Goal: Browse casually: Explore the website without a specific task or goal

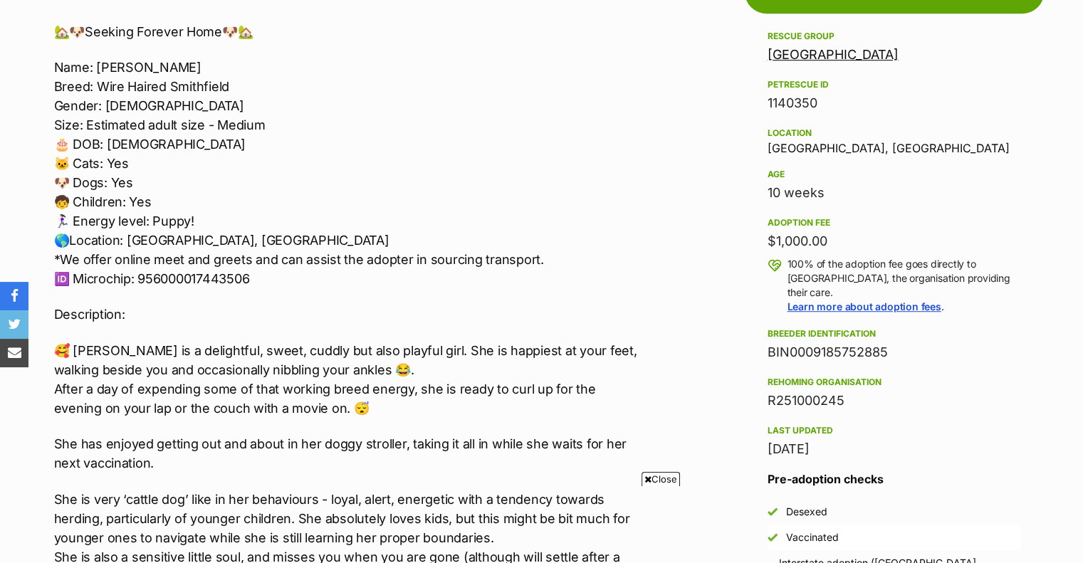
scroll to position [854, 0]
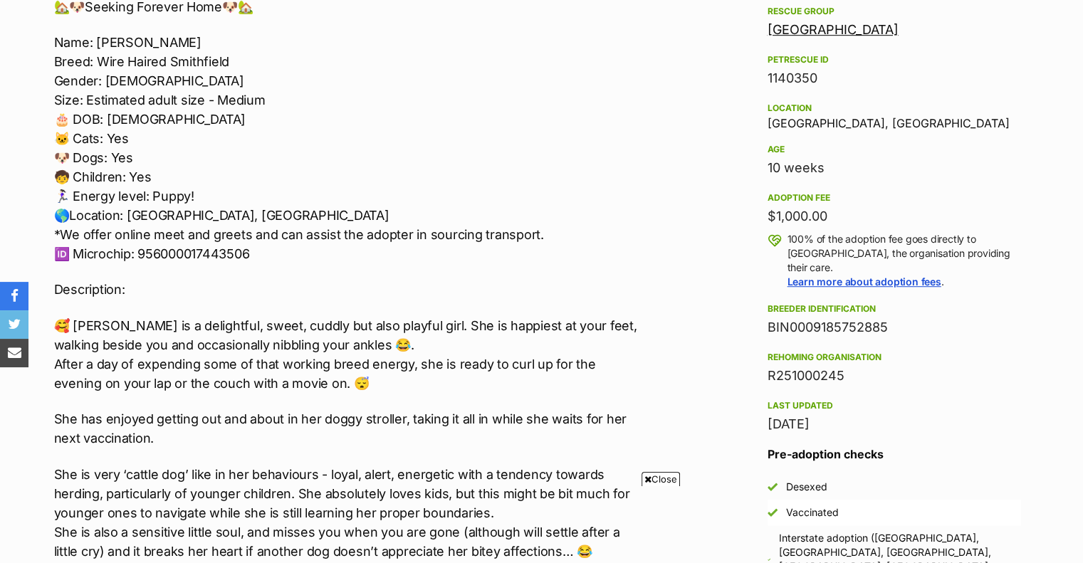
click at [666, 483] on span "Close" at bounding box center [661, 479] width 38 height 14
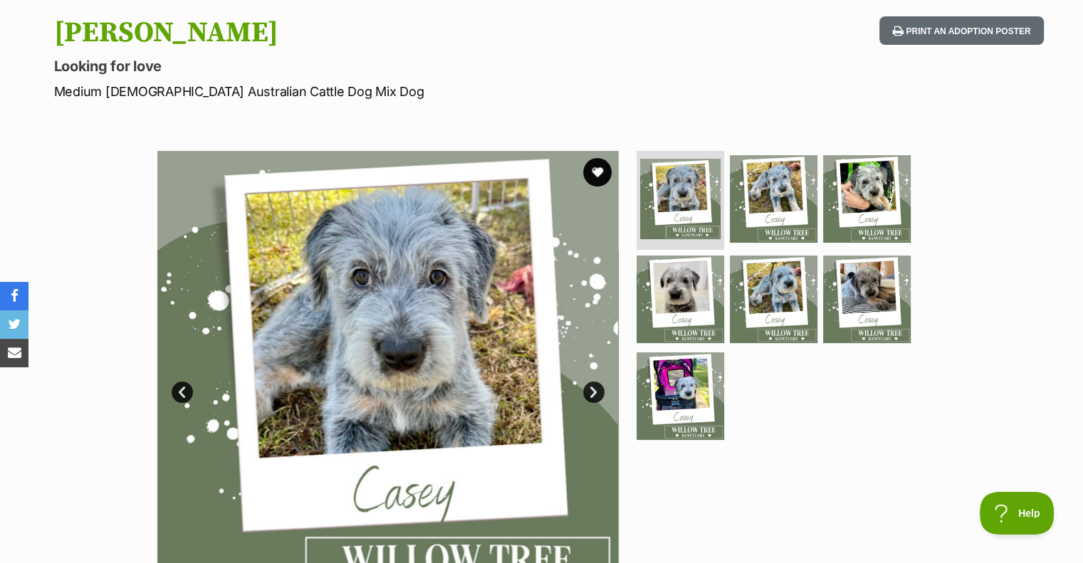
scroll to position [142, 0]
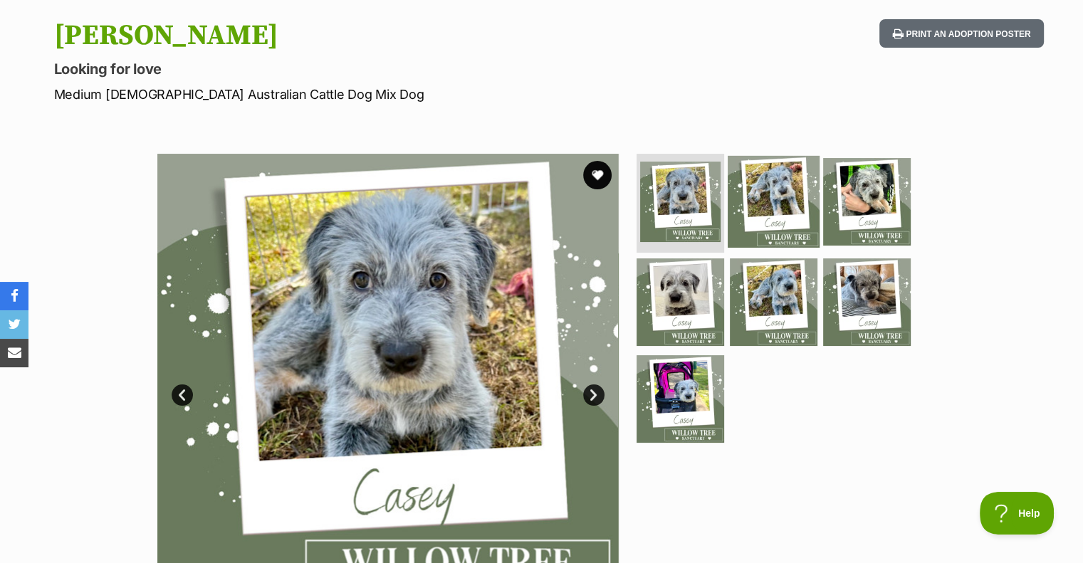
click at [774, 193] on img at bounding box center [774, 201] width 92 height 92
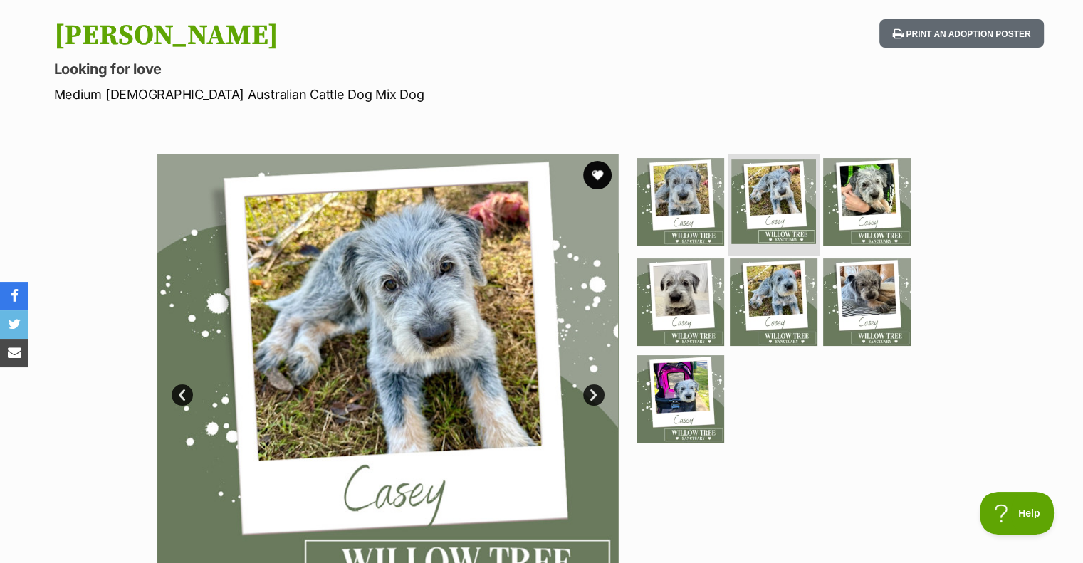
scroll to position [0, 0]
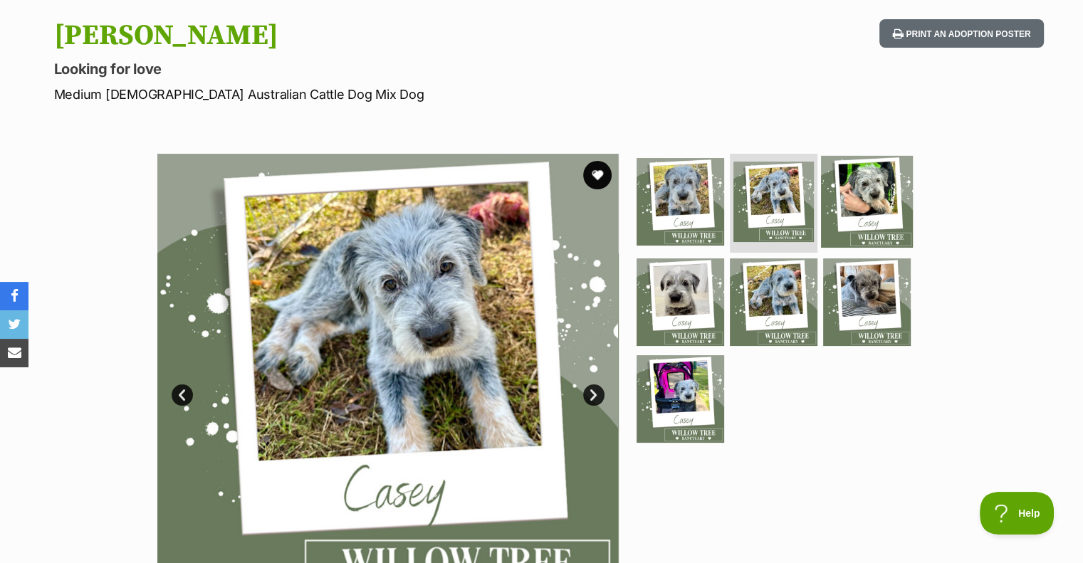
click at [869, 213] on img at bounding box center [867, 201] width 92 height 92
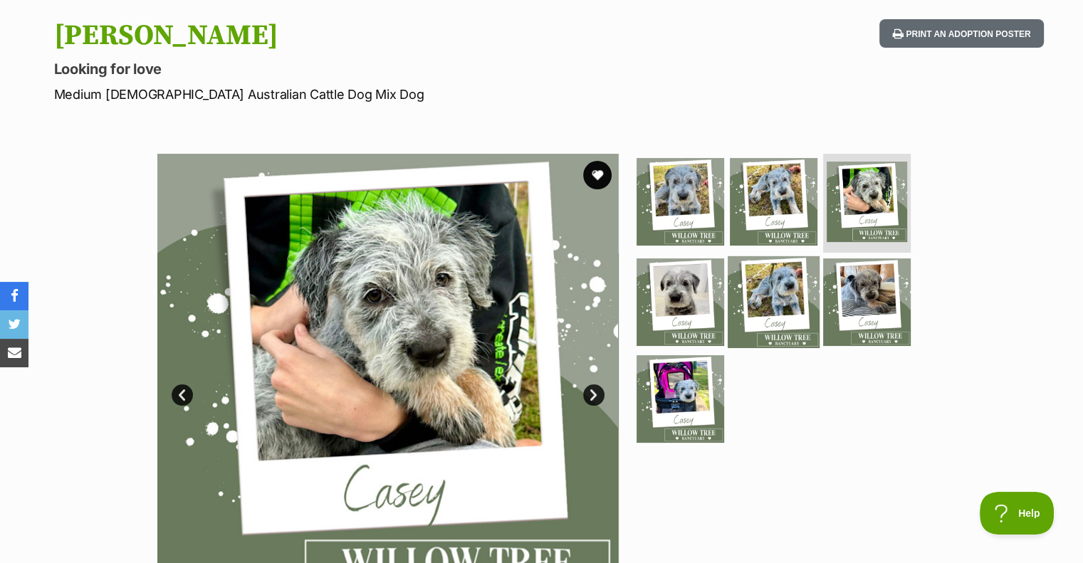
click at [759, 308] on img at bounding box center [774, 302] width 92 height 92
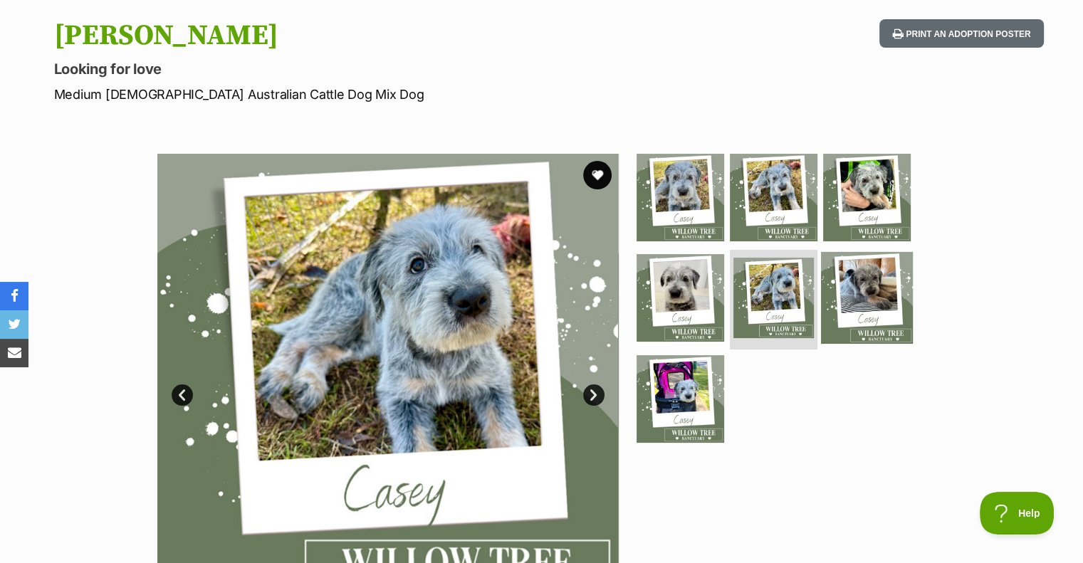
click at [852, 306] on img at bounding box center [867, 298] width 92 height 92
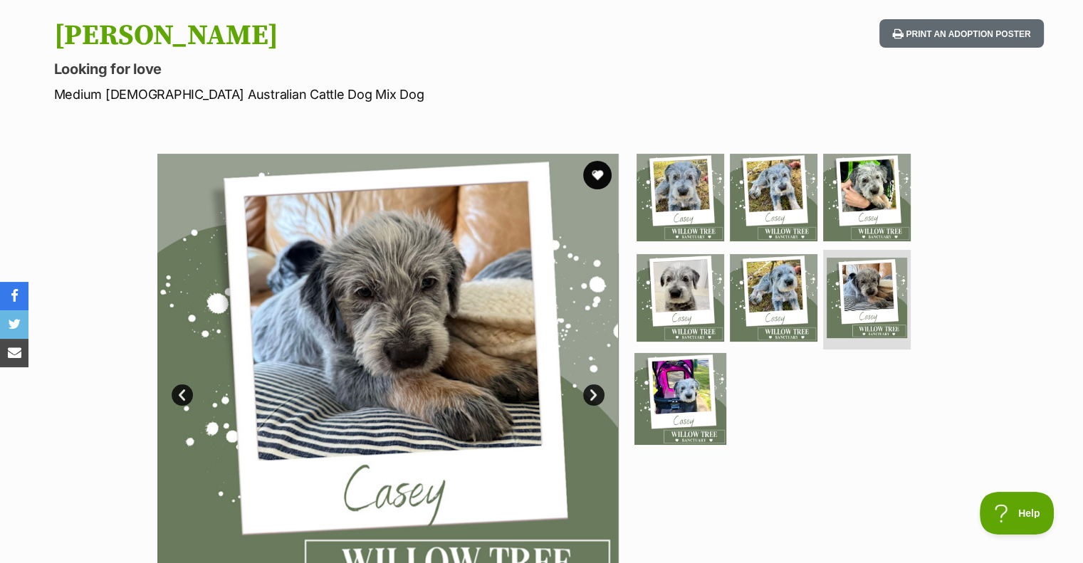
click at [699, 389] on img at bounding box center [680, 399] width 92 height 92
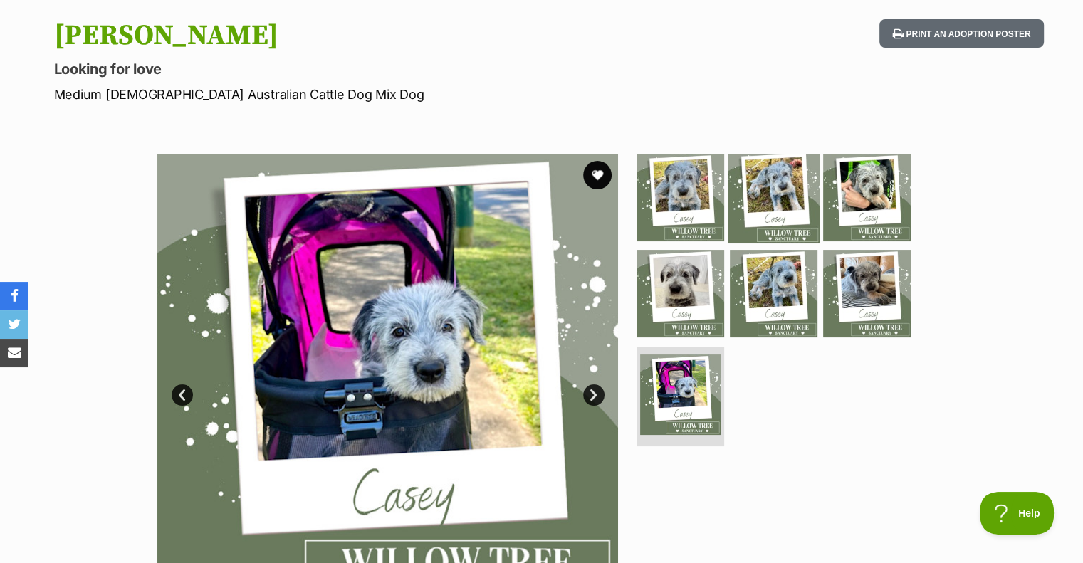
click at [775, 191] on img at bounding box center [774, 197] width 92 height 92
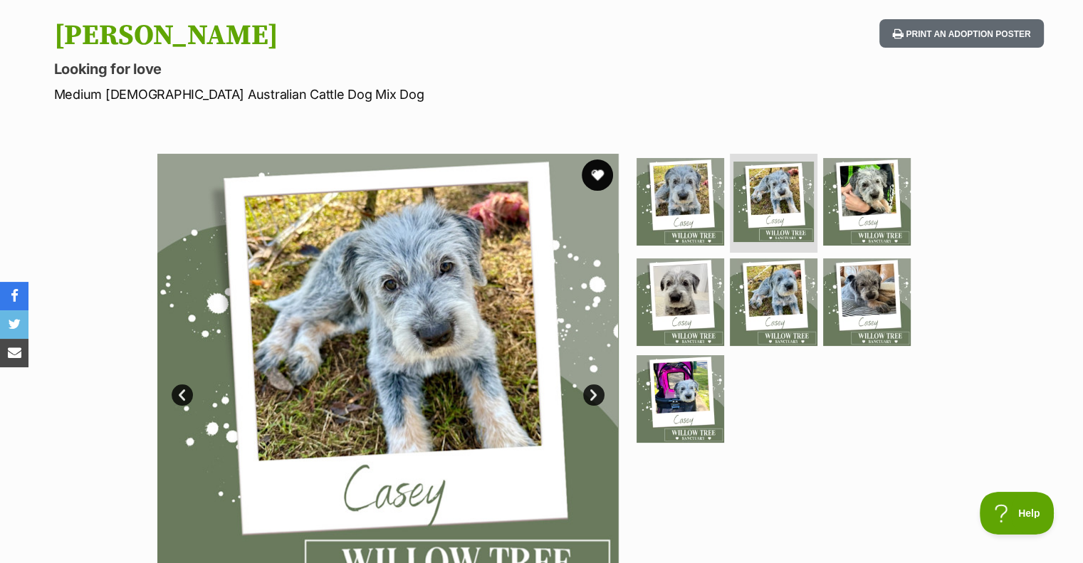
click at [590, 185] on button "favourite" at bounding box center [597, 175] width 31 height 31
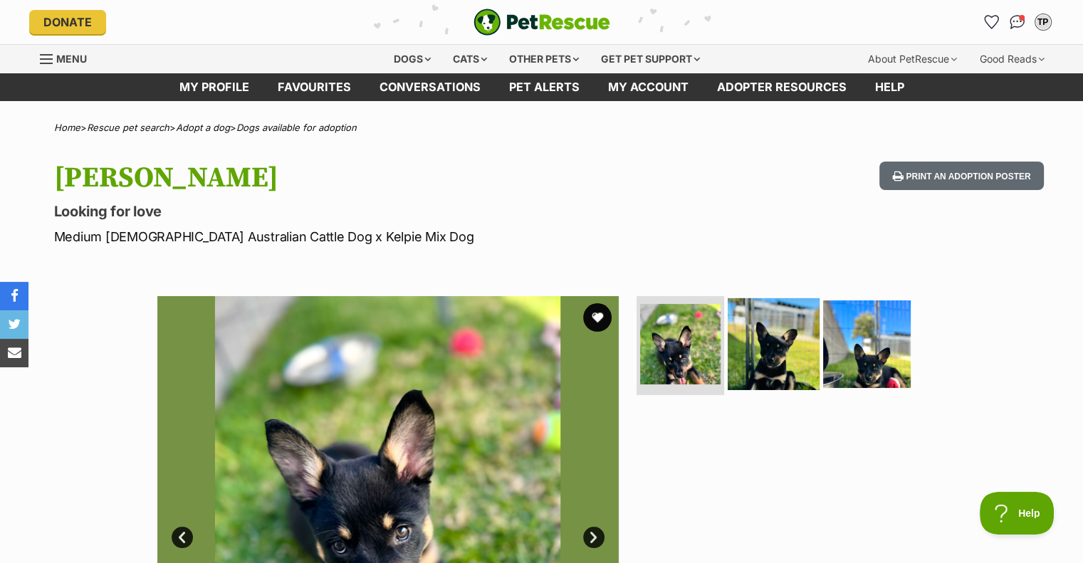
click at [779, 361] on img at bounding box center [774, 344] width 92 height 92
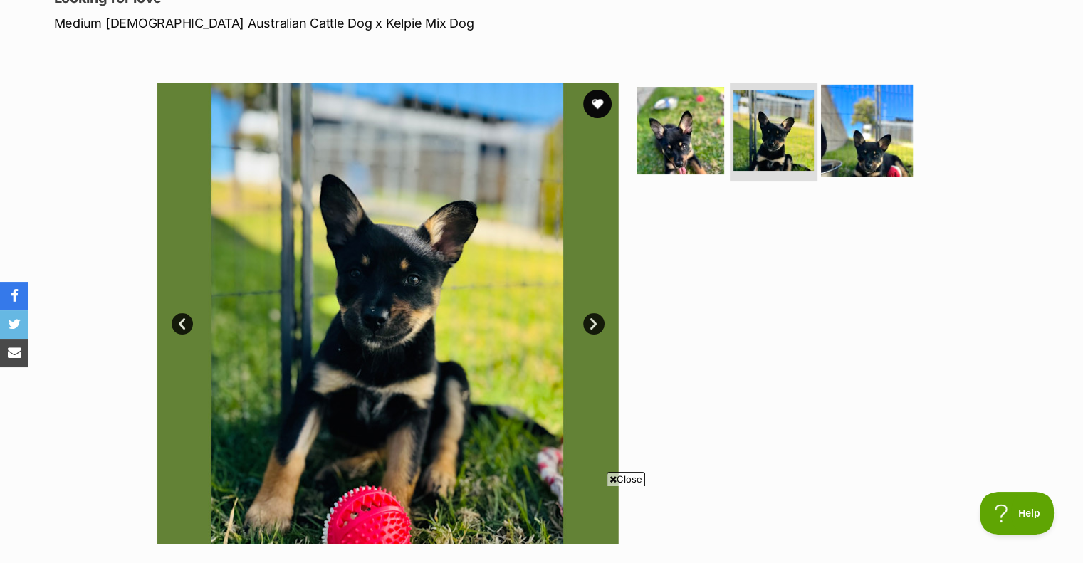
click at [858, 155] on img at bounding box center [867, 130] width 92 height 92
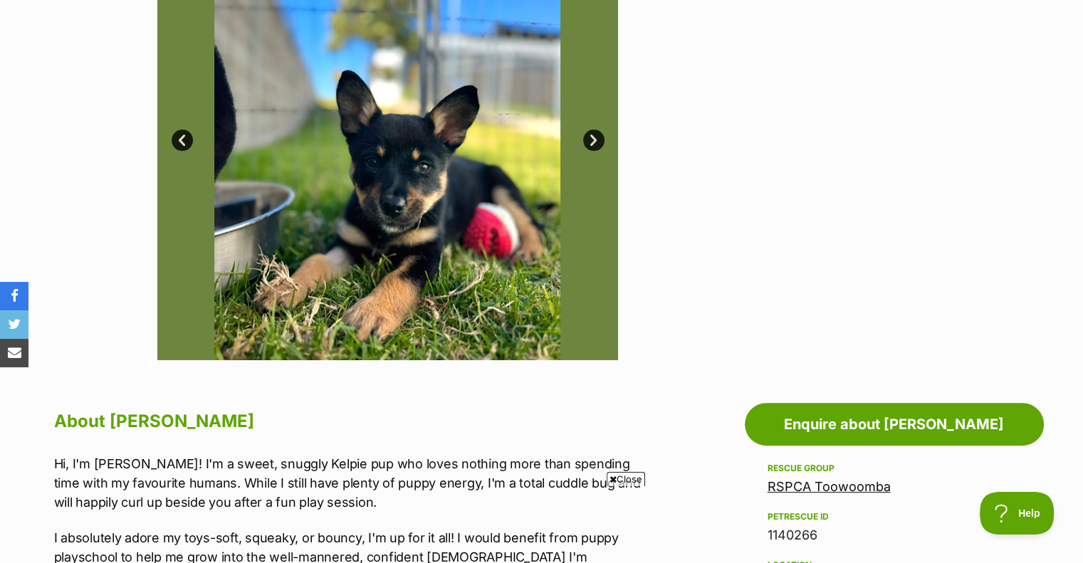
scroll to position [427, 0]
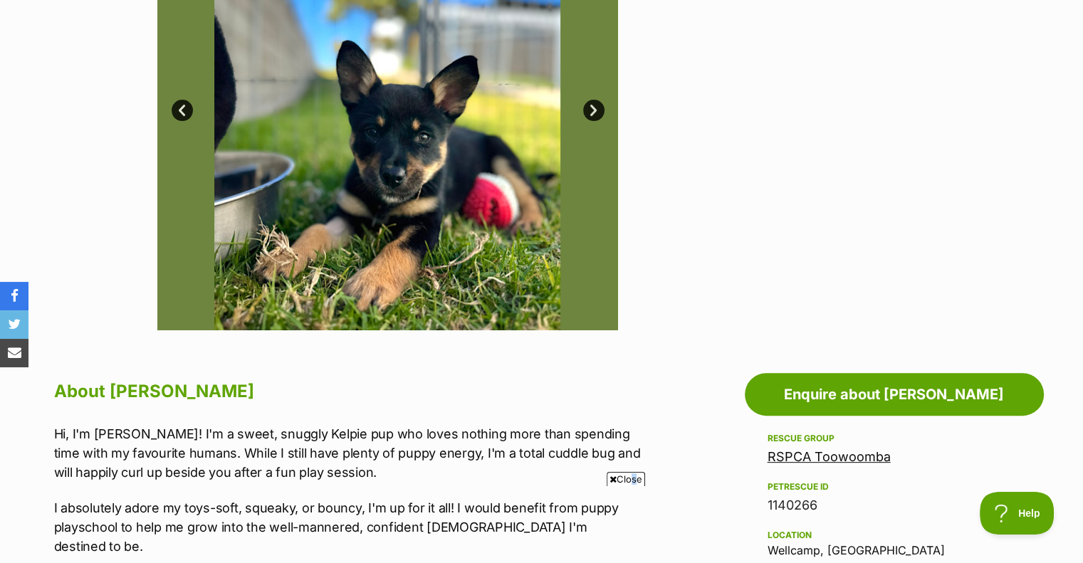
click at [629, 476] on span "Close" at bounding box center [626, 479] width 38 height 14
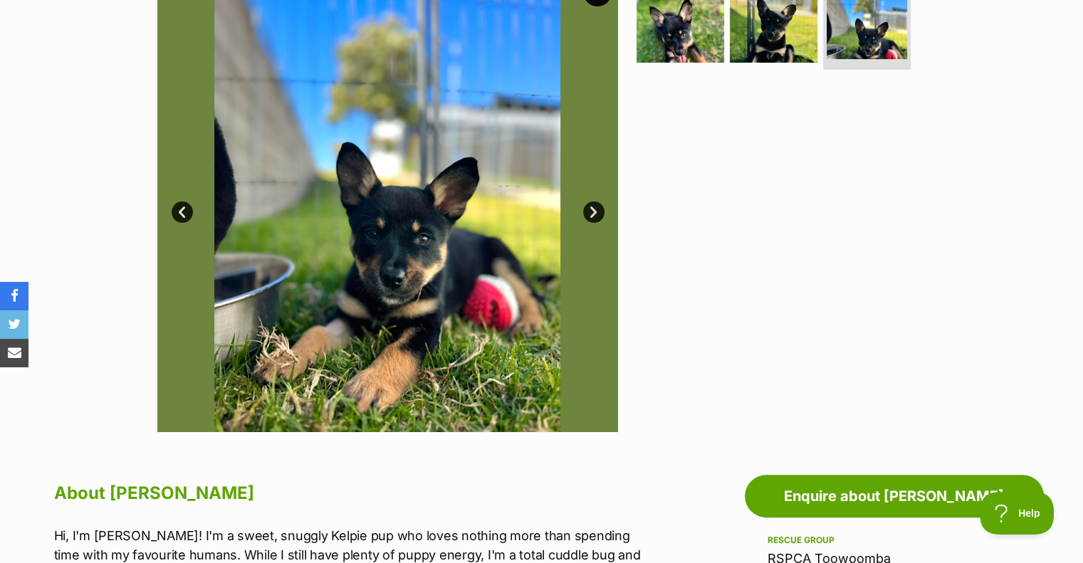
scroll to position [214, 0]
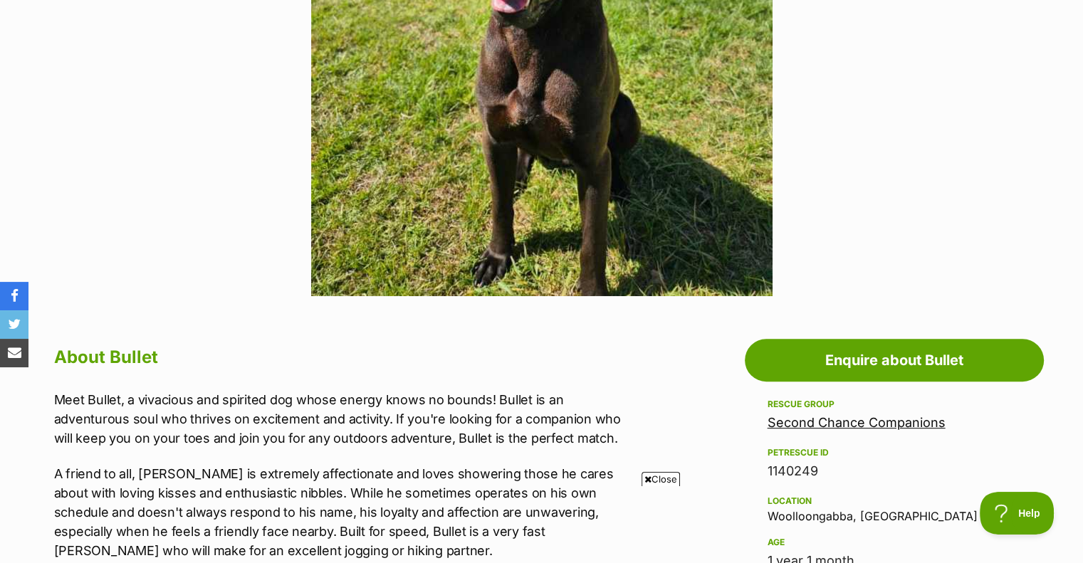
scroll to position [498, 0]
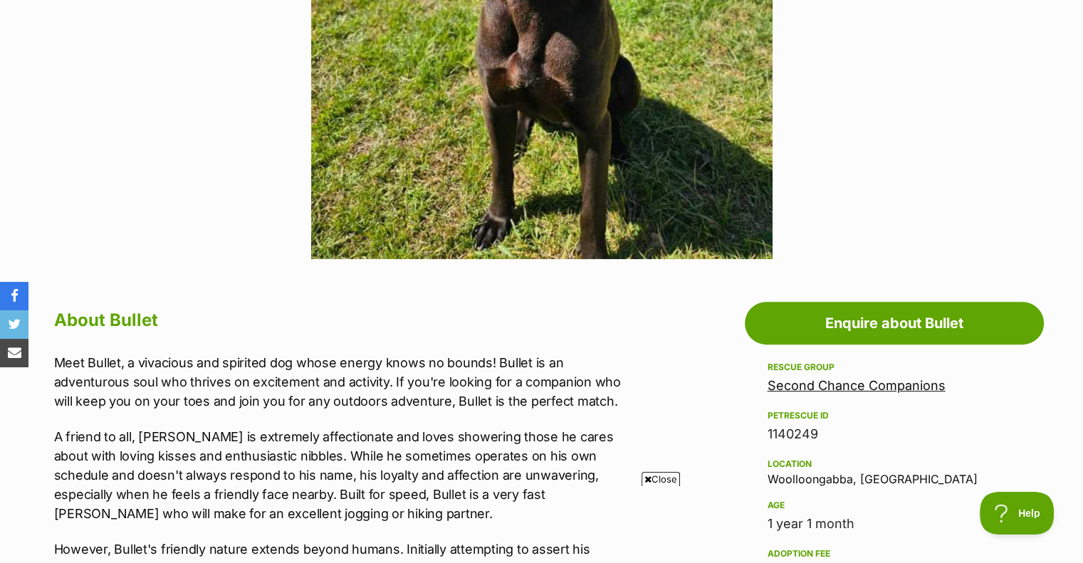
click at [664, 482] on span "Close" at bounding box center [661, 479] width 38 height 14
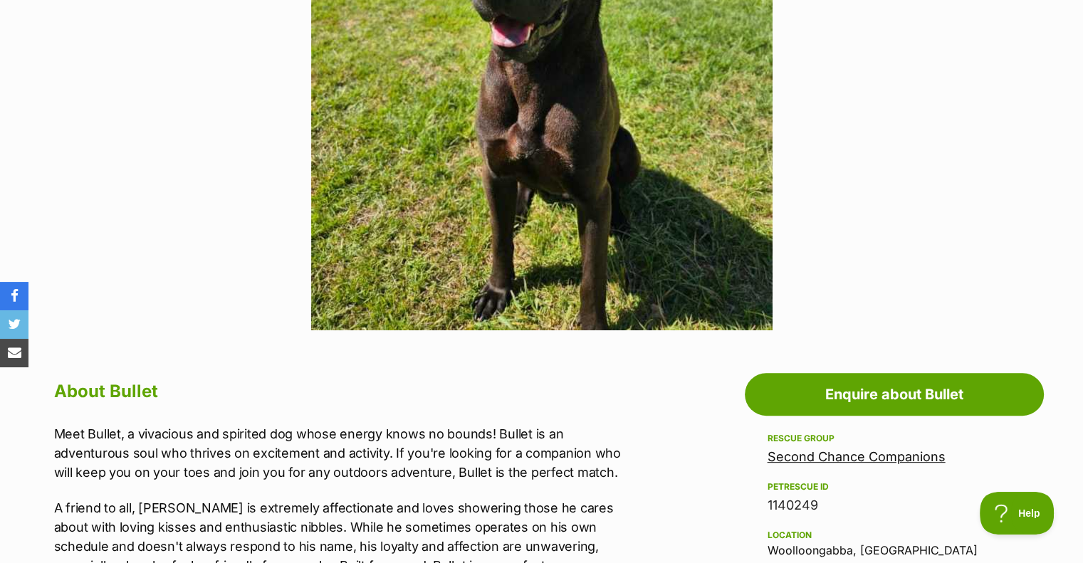
scroll to position [214, 0]
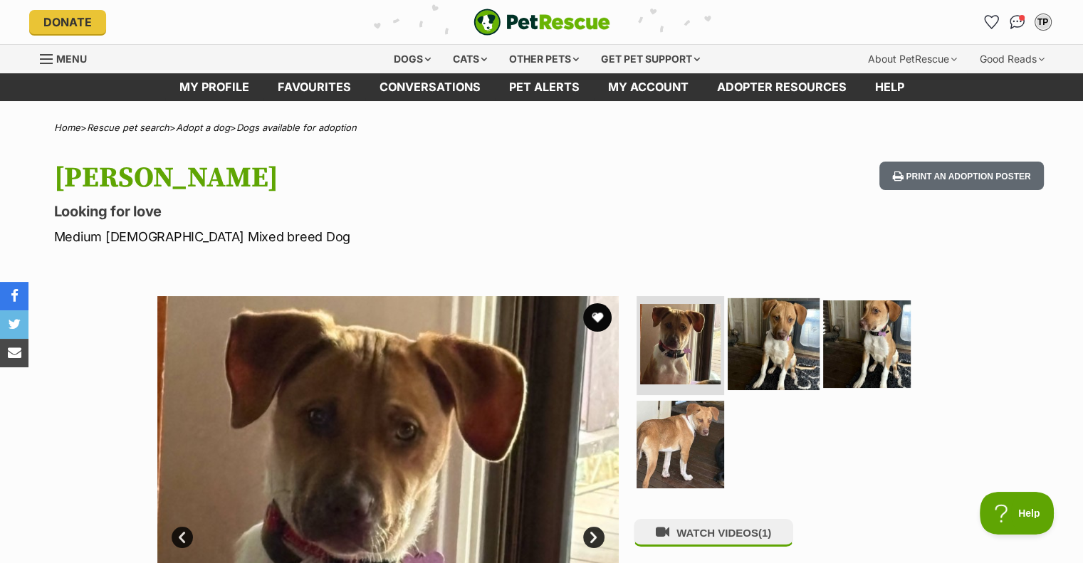
click at [763, 330] on img at bounding box center [774, 344] width 92 height 92
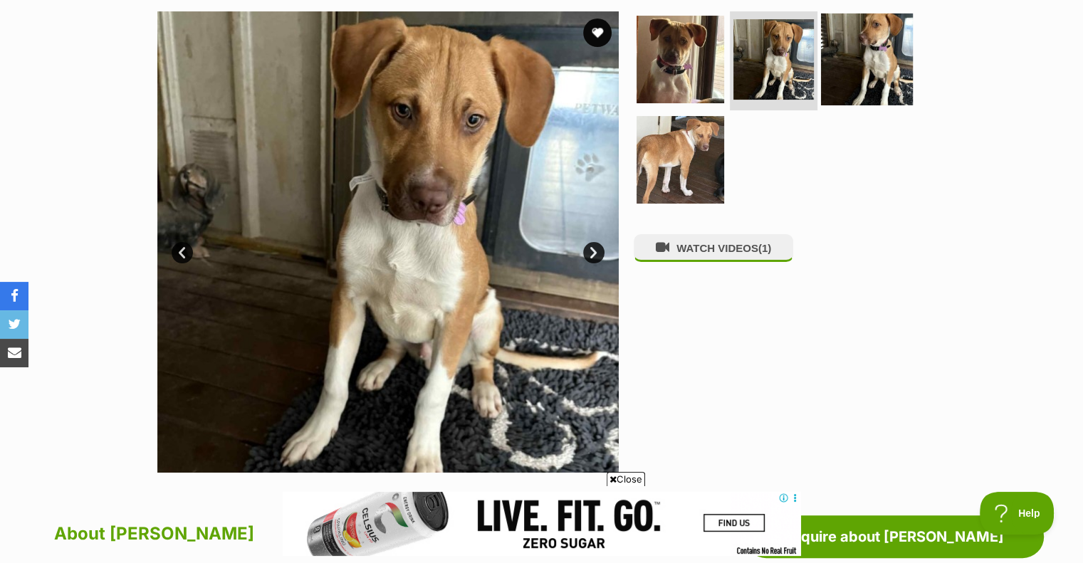
click at [882, 46] on img at bounding box center [867, 59] width 92 height 92
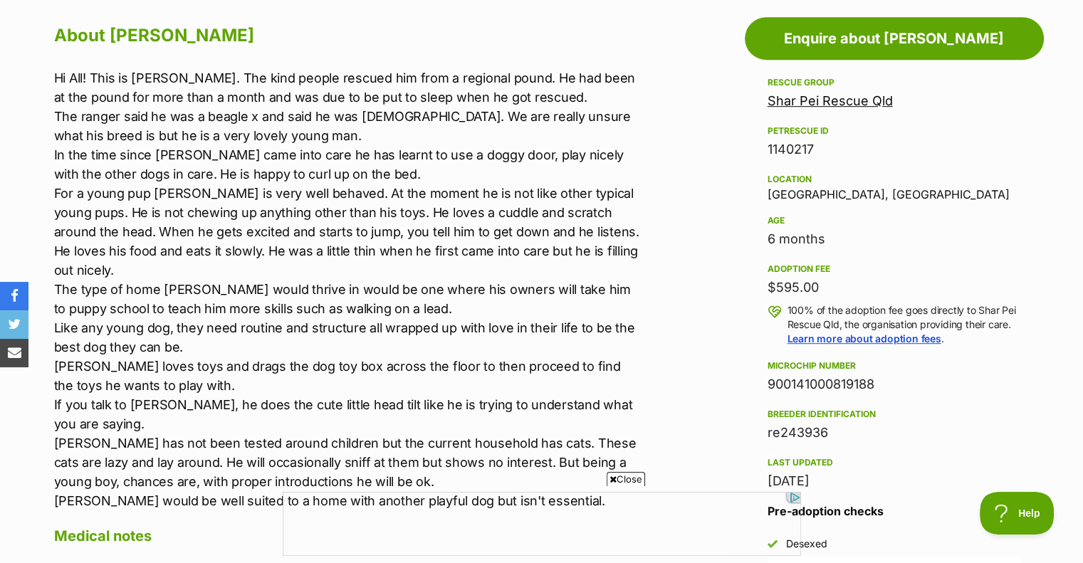
click at [622, 484] on span "Close" at bounding box center [626, 479] width 38 height 14
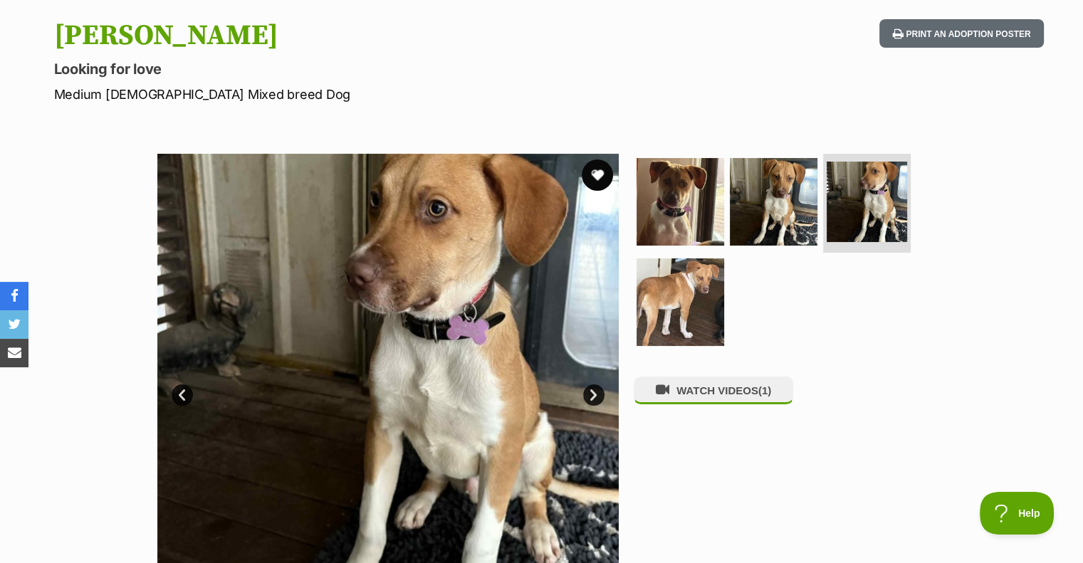
click at [604, 177] on button "favourite" at bounding box center [597, 175] width 31 height 31
click at [684, 285] on img at bounding box center [680, 302] width 92 height 92
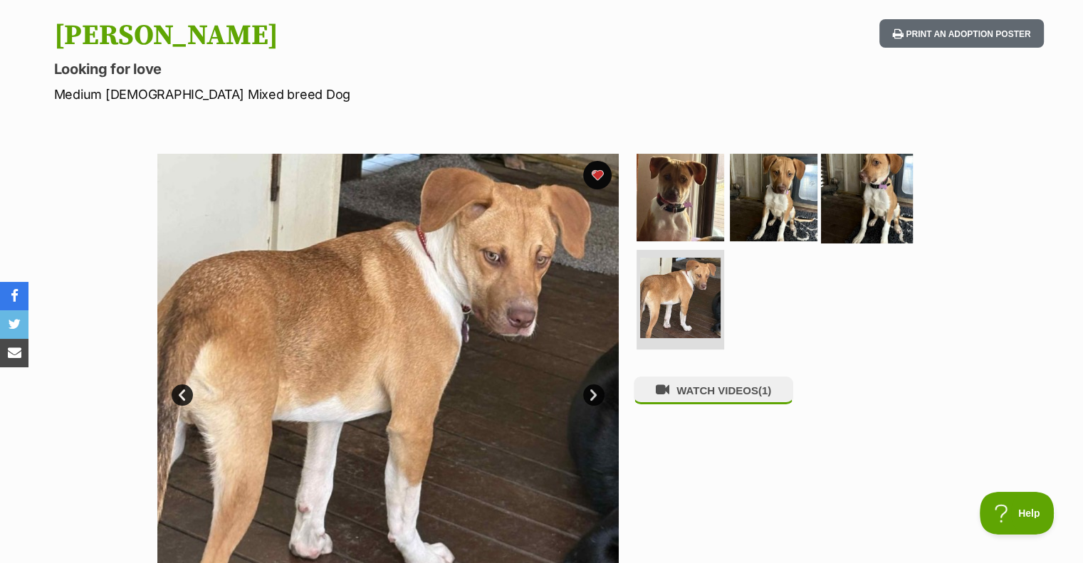
click at [869, 187] on img at bounding box center [867, 197] width 92 height 92
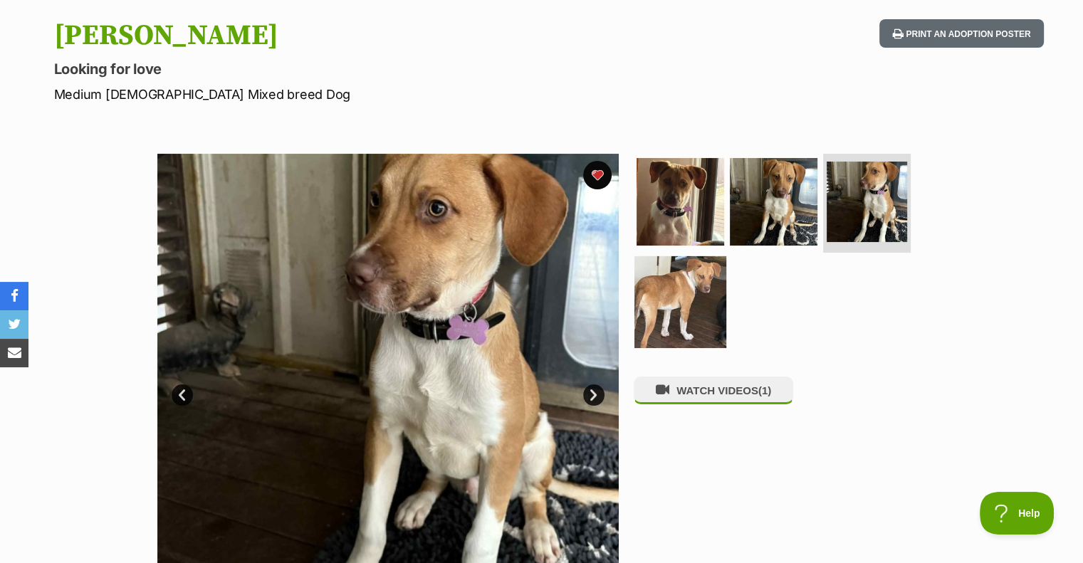
click at [693, 303] on img at bounding box center [680, 302] width 92 height 92
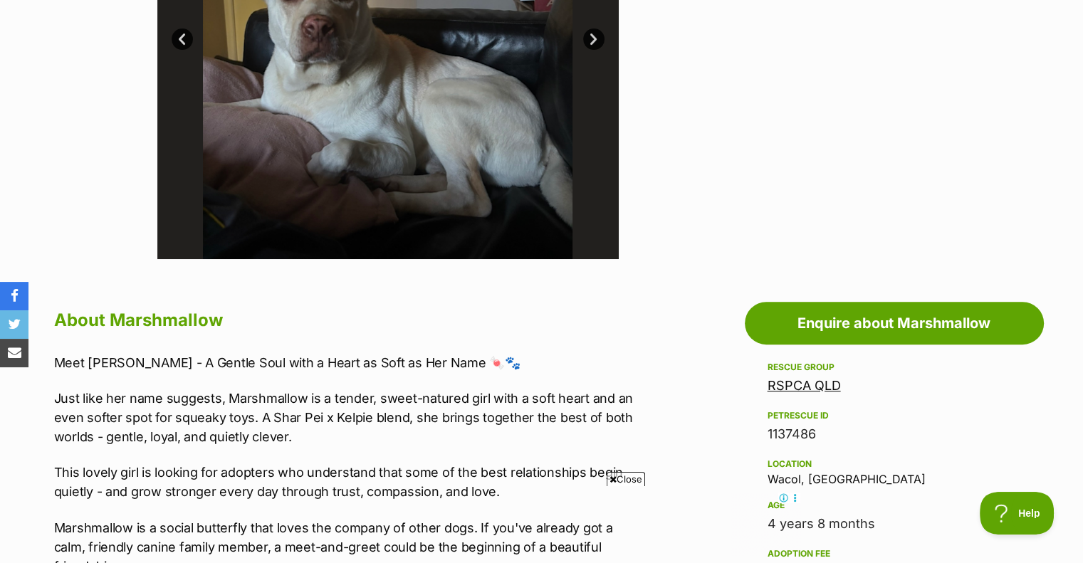
drag, startPoint x: 629, startPoint y: 481, endPoint x: 618, endPoint y: 482, distance: 11.5
click at [629, 481] on span "Close" at bounding box center [626, 479] width 38 height 14
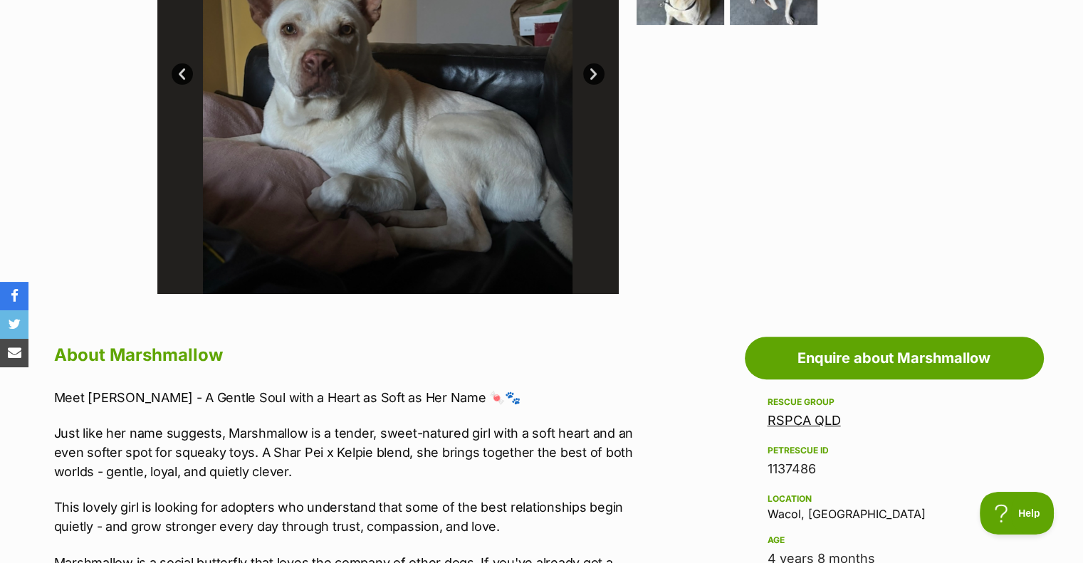
scroll to position [285, 0]
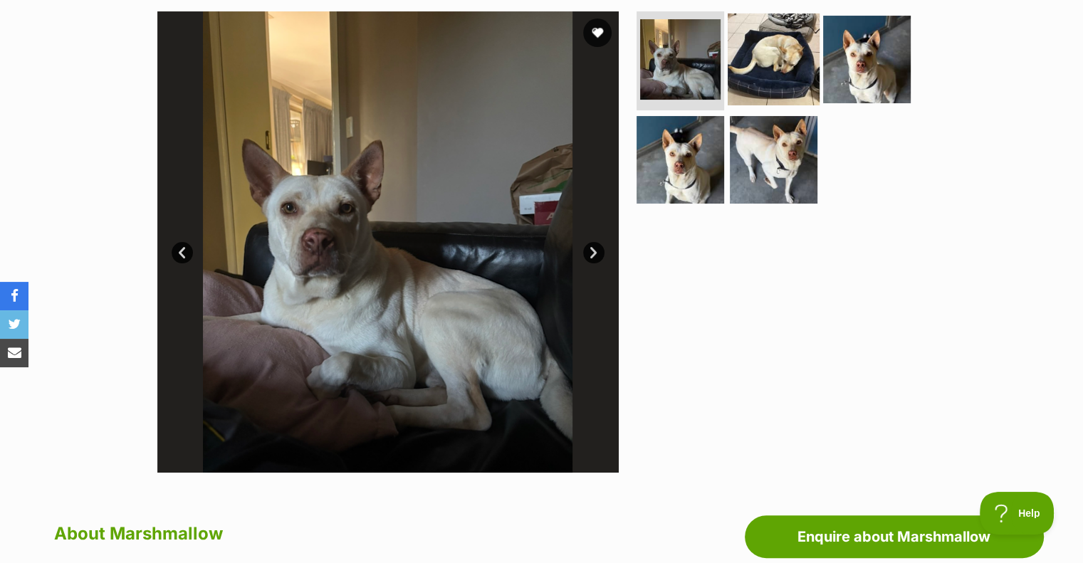
click at [784, 78] on img at bounding box center [774, 59] width 92 height 92
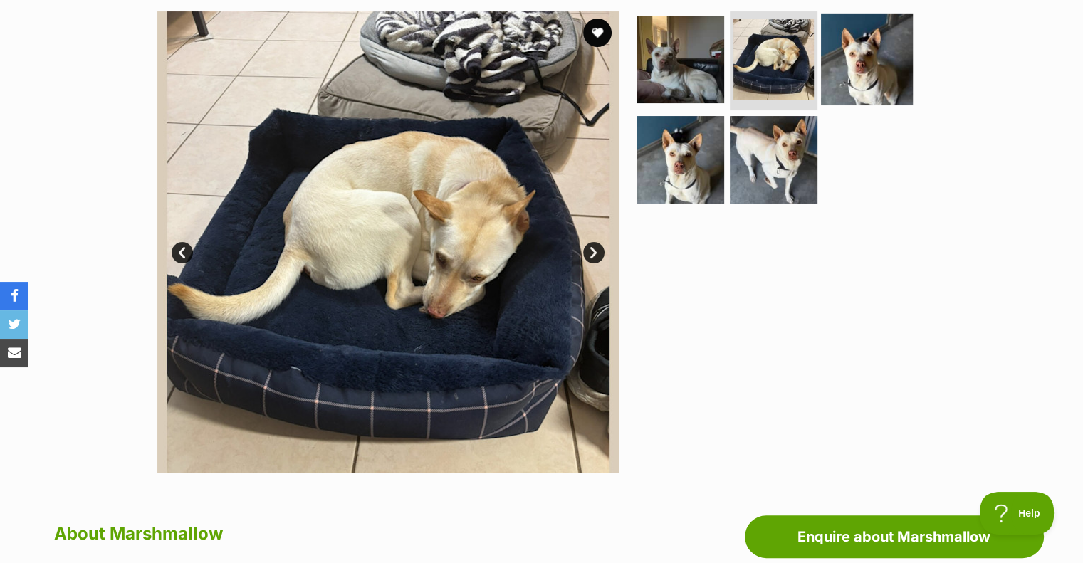
click at [883, 61] on img at bounding box center [867, 59] width 92 height 92
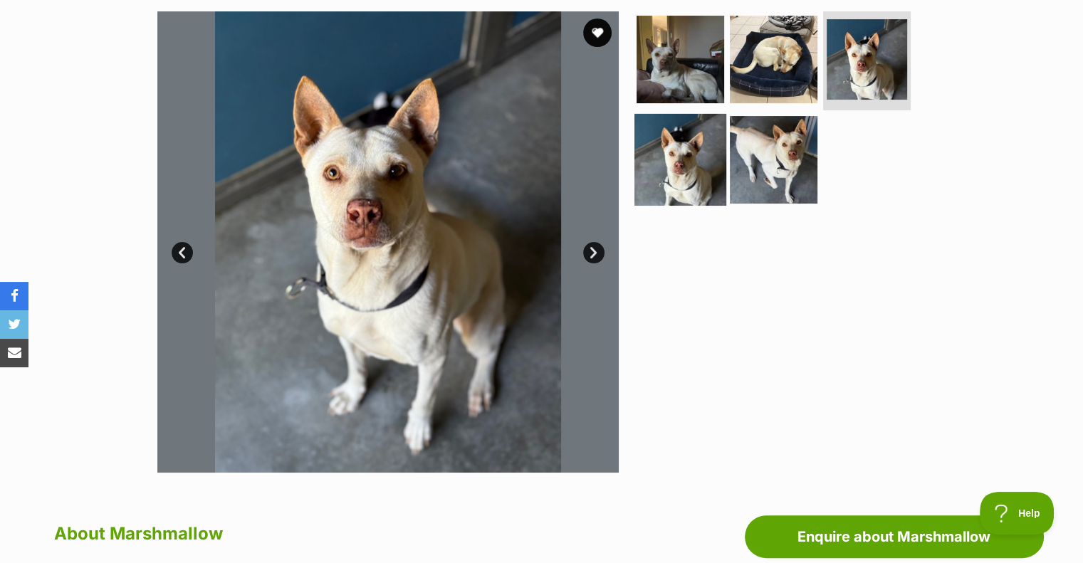
click at [688, 182] on img at bounding box center [680, 160] width 92 height 92
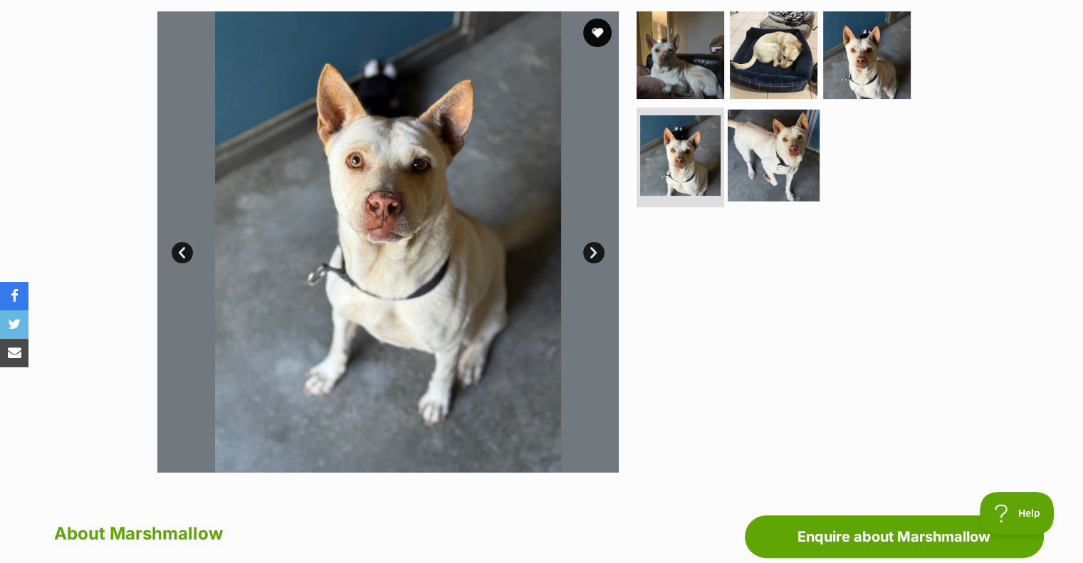
click at [735, 172] on img at bounding box center [774, 156] width 92 height 92
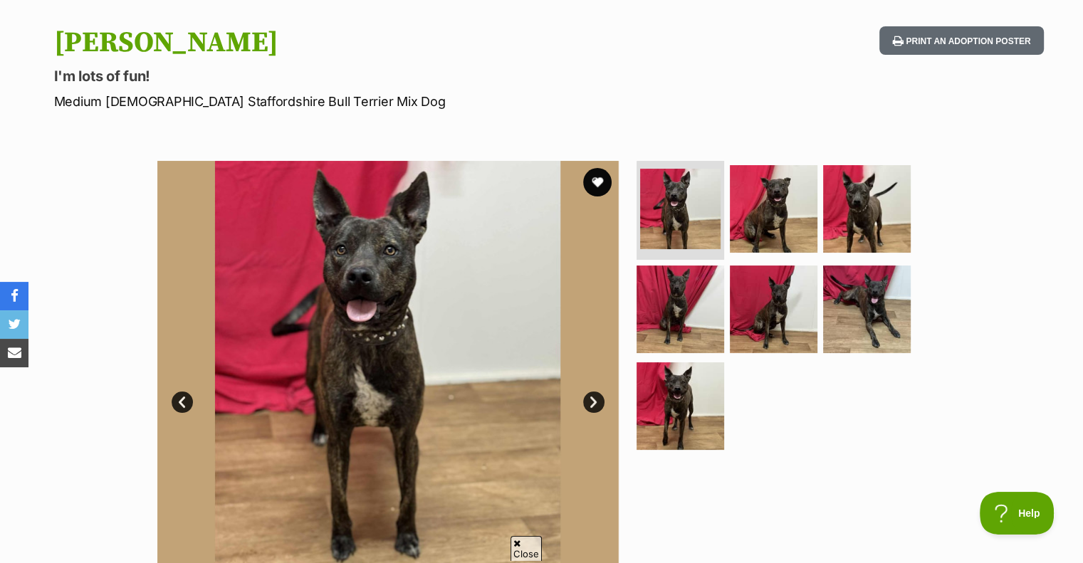
scroll to position [142, 0]
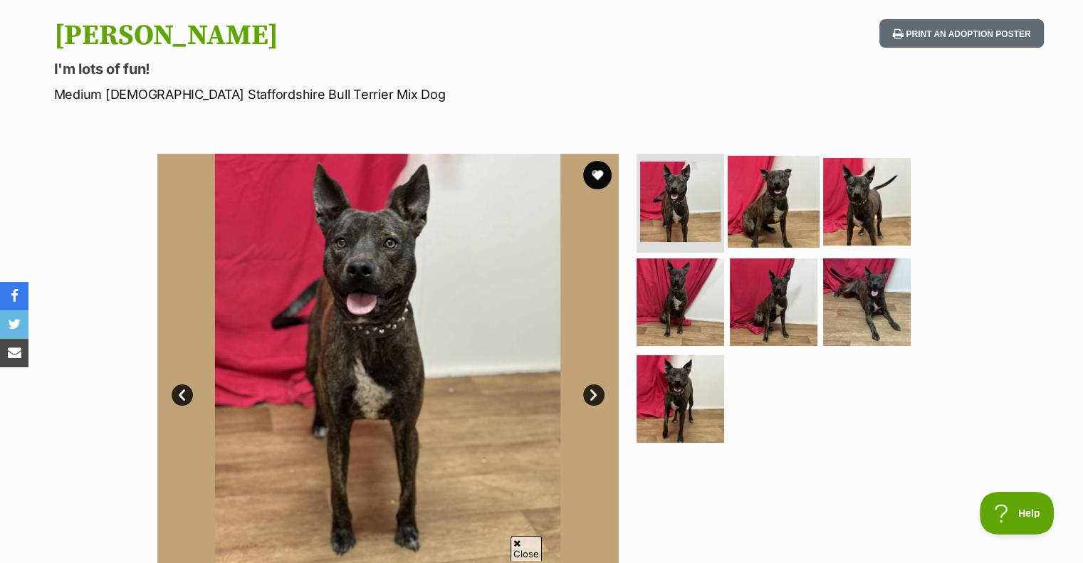
click at [771, 209] on img at bounding box center [774, 201] width 92 height 92
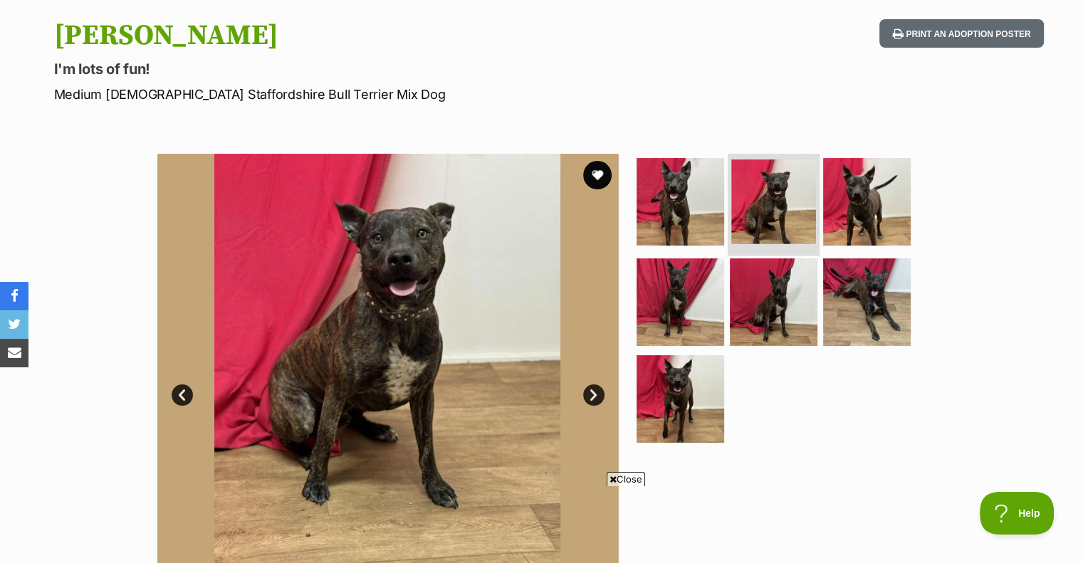
scroll to position [0, 0]
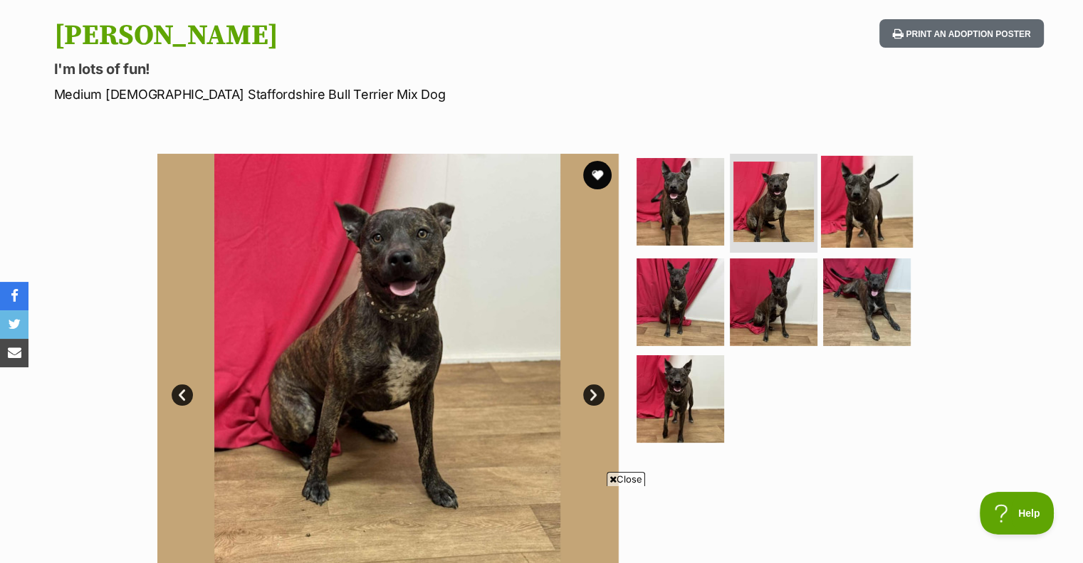
click at [882, 184] on img at bounding box center [867, 201] width 92 height 92
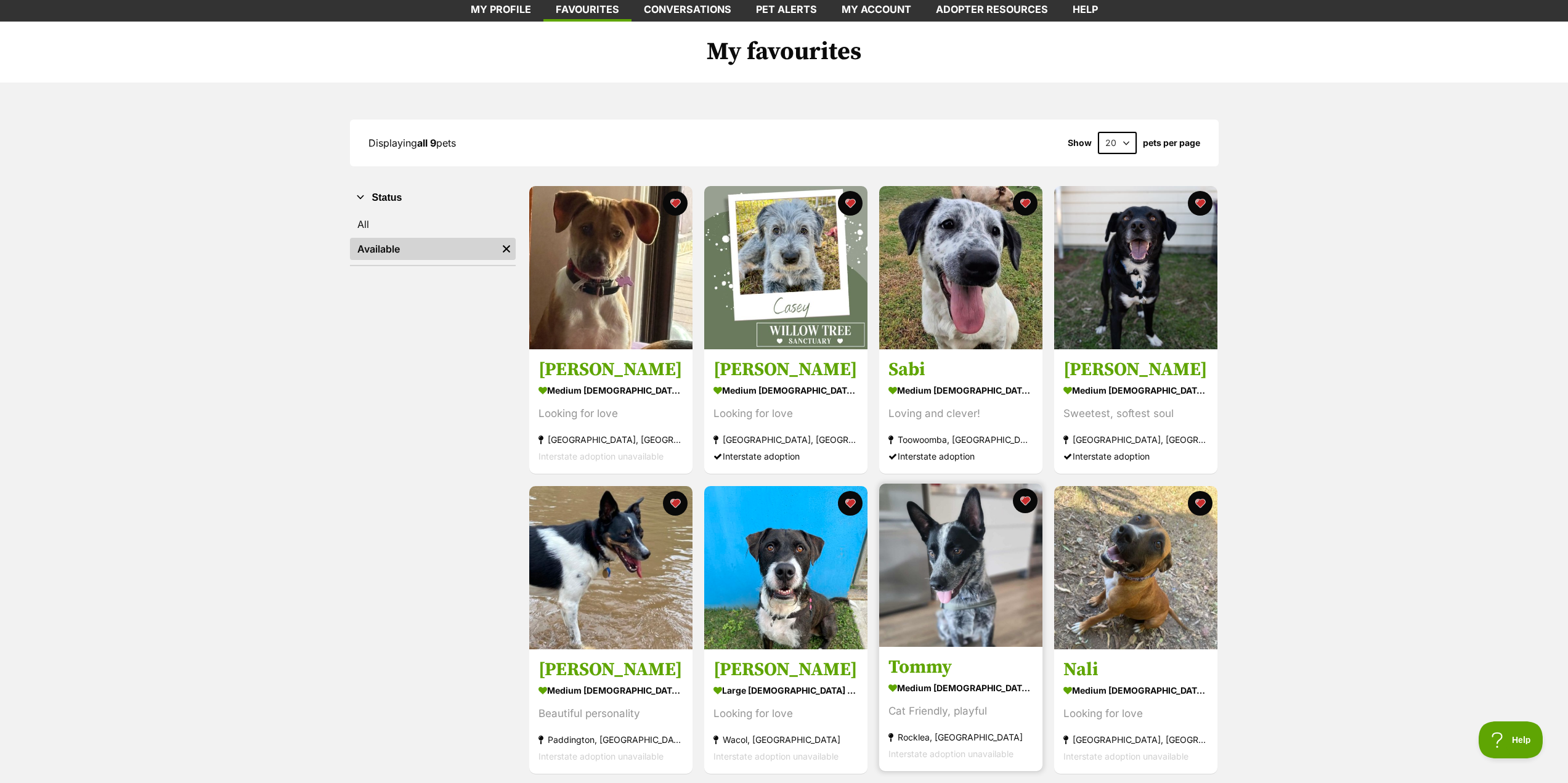
scroll to position [185, 0]
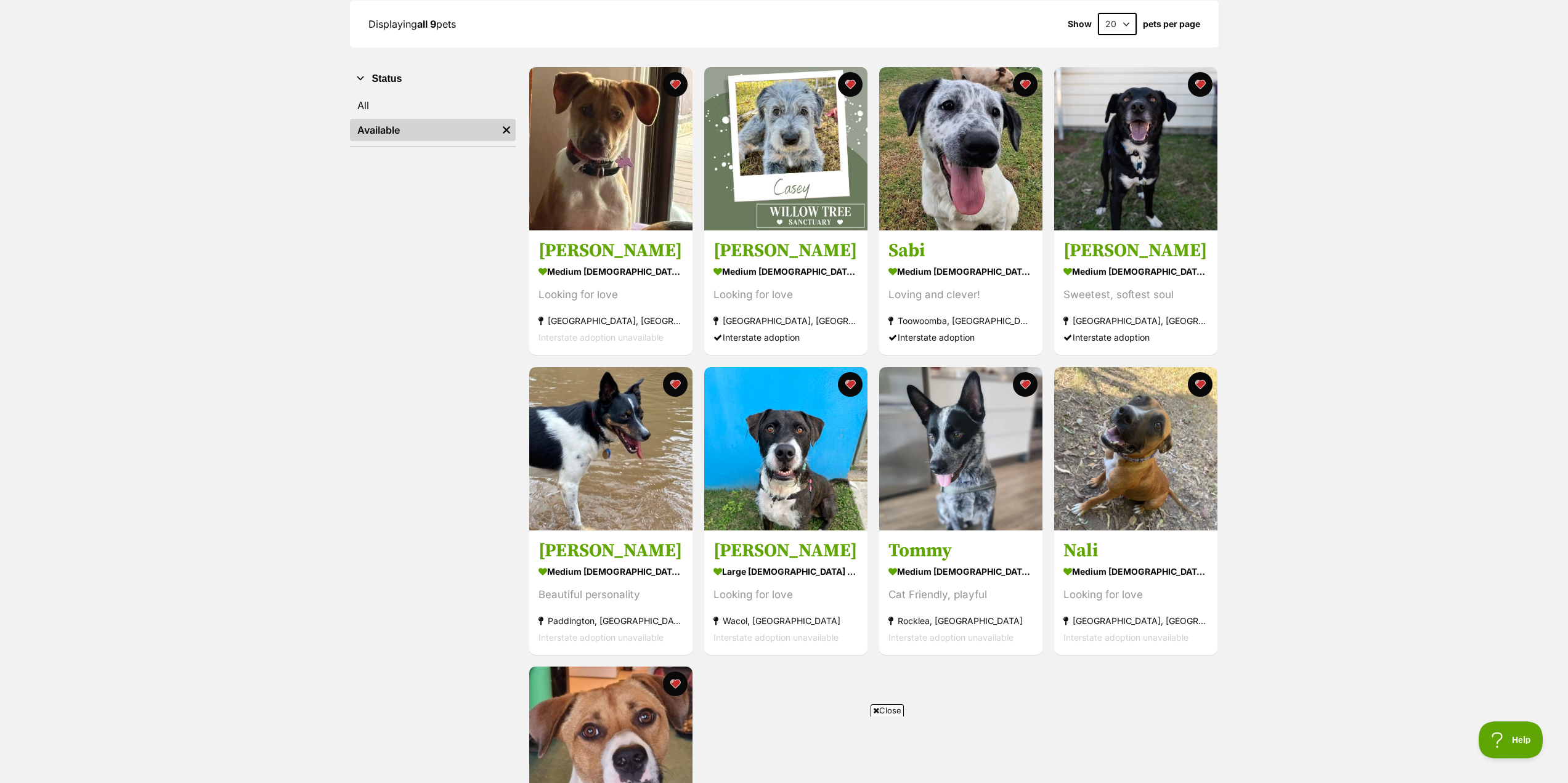
click at [892, 712] on span "Close" at bounding box center [887, 710] width 33 height 12
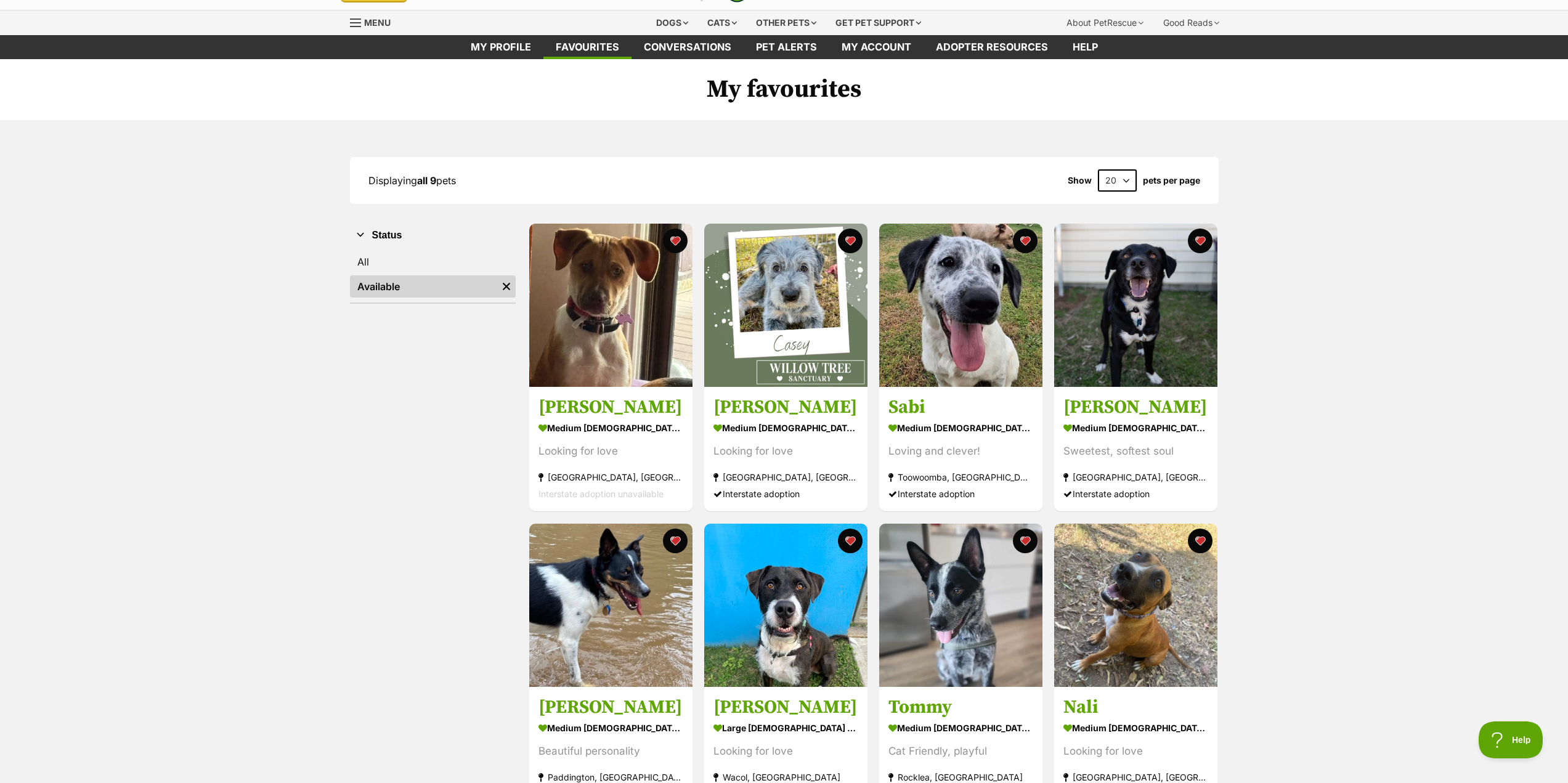
scroll to position [0, 0]
